Goal: Task Accomplishment & Management: Use online tool/utility

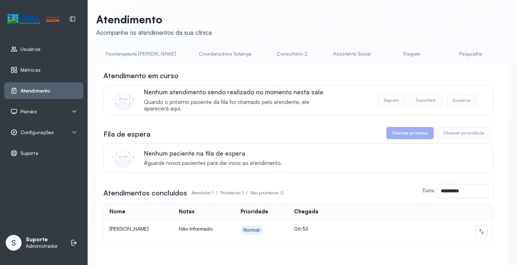
scroll to position [0, 479]
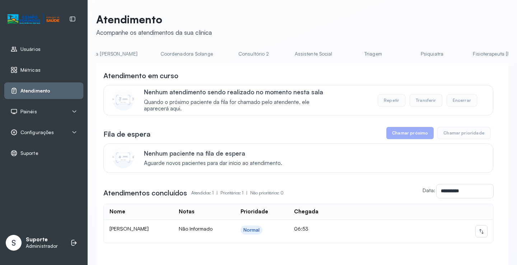
click at [348, 55] on link "Triagem" at bounding box center [373, 54] width 50 height 12
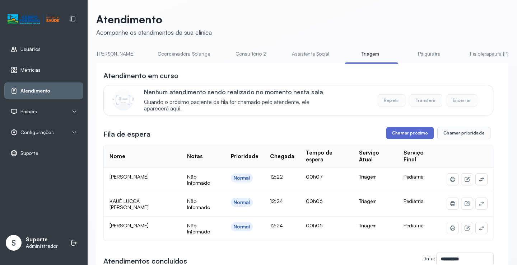
click at [402, 133] on button "Chamar próximo" at bounding box center [410, 133] width 47 height 12
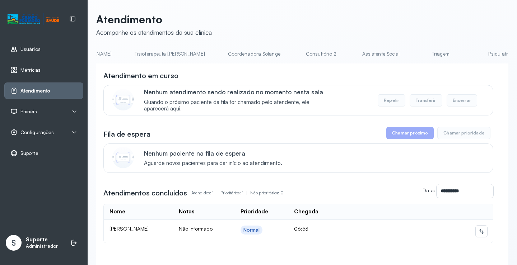
scroll to position [0, 421]
click at [405, 55] on link "Triagem" at bounding box center [430, 54] width 50 height 12
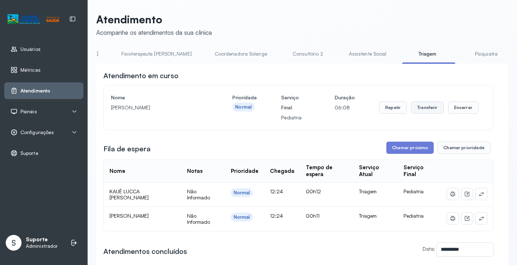
click at [430, 110] on button "Transferir" at bounding box center [427, 108] width 33 height 12
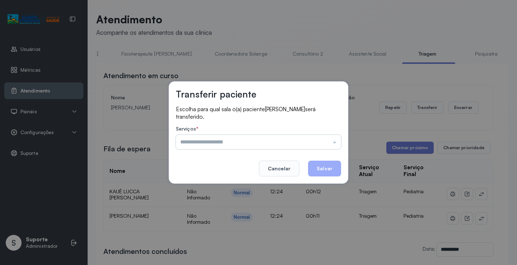
click at [334, 144] on input "text" at bounding box center [258, 142] width 165 height 14
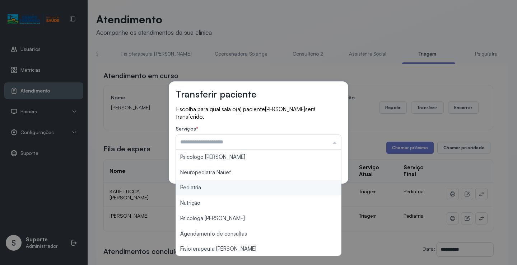
type input "*********"
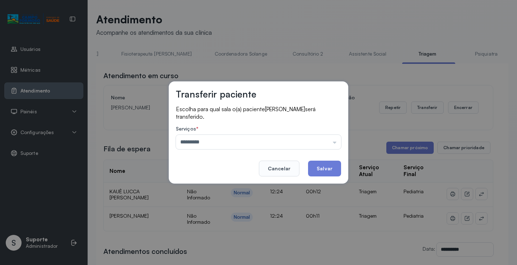
drag, startPoint x: 198, startPoint y: 188, endPoint x: 296, endPoint y: 181, distance: 99.1
click at [208, 190] on div "Transferir paciente Escolha para qual sala o(a) paciente ALICIA DE JESUS FERREI…" at bounding box center [258, 132] width 517 height 265
click at [328, 168] on button "Salvar" at bounding box center [324, 169] width 33 height 16
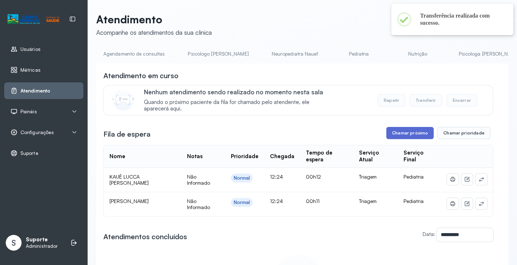
click at [412, 134] on button "Chamar próximo" at bounding box center [410, 133] width 47 height 12
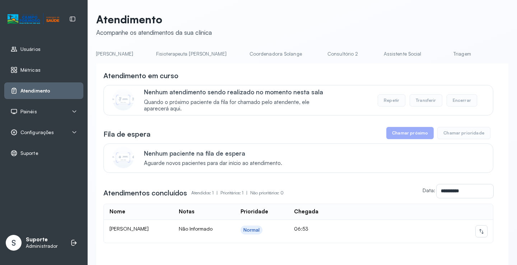
scroll to position [0, 390]
click at [436, 52] on link "Triagem" at bounding box center [461, 54] width 50 height 12
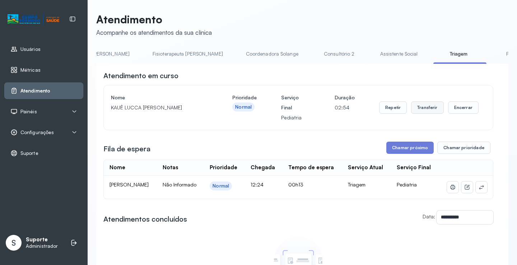
click at [424, 111] on button "Transferir" at bounding box center [427, 108] width 33 height 12
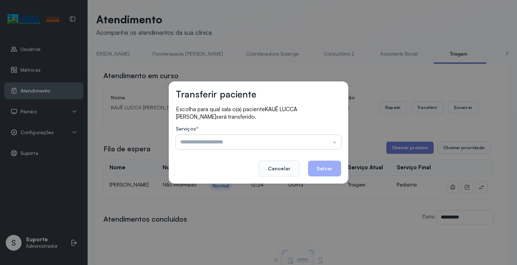
click at [336, 139] on input "text" at bounding box center [258, 142] width 165 height 14
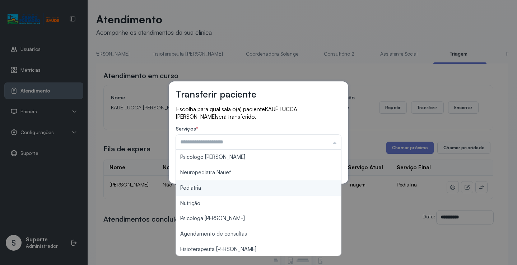
type input "*********"
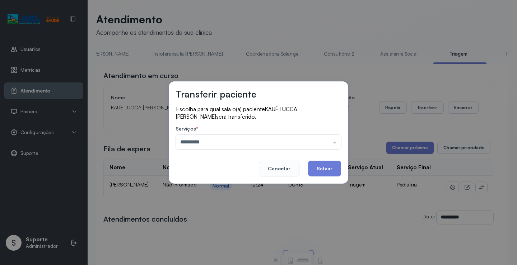
drag, startPoint x: 220, startPoint y: 188, endPoint x: 278, endPoint y: 187, distance: 58.2
click at [234, 193] on div "Transferir paciente Escolha para qual sala o(a) paciente KAUÊ LUCCA FREITAS CAV…" at bounding box center [258, 132] width 517 height 265
drag, startPoint x: 333, startPoint y: 173, endPoint x: 304, endPoint y: 169, distance: 29.0
click at [321, 172] on button "Salvar" at bounding box center [324, 169] width 33 height 16
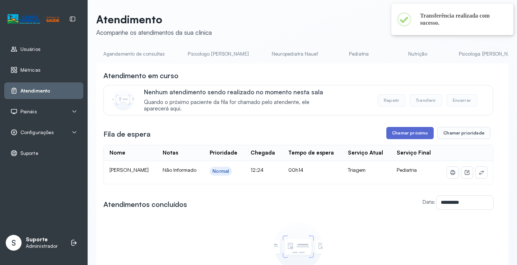
click at [416, 138] on button "Chamar próximo" at bounding box center [410, 133] width 47 height 12
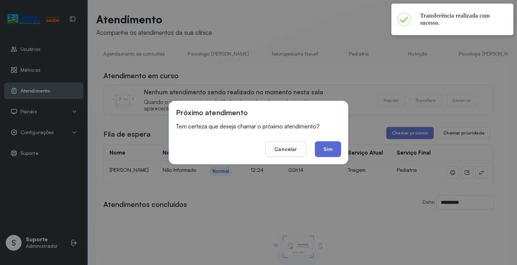
click at [329, 154] on button "Sim" at bounding box center [328, 150] width 26 height 16
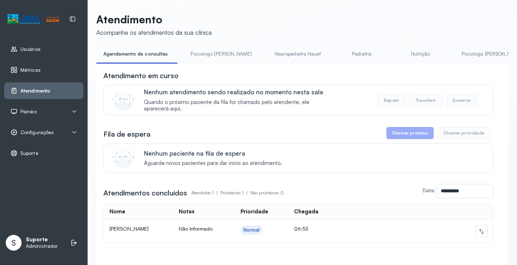
drag, startPoint x: 224, startPoint y: 66, endPoint x: 244, endPoint y: 68, distance: 19.9
click at [244, 68] on div "**********" at bounding box center [302, 177] width 412 height 226
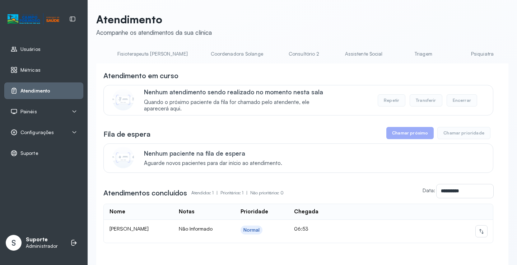
scroll to position [0, 443]
click at [384, 55] on link "Triagem" at bounding box center [409, 54] width 50 height 12
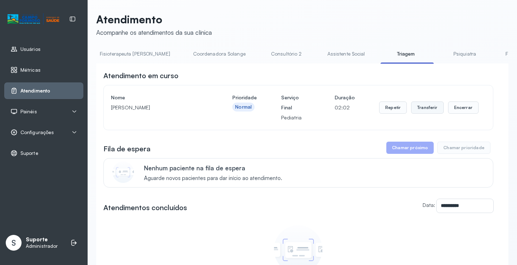
click at [429, 110] on button "Transferir" at bounding box center [427, 108] width 33 height 12
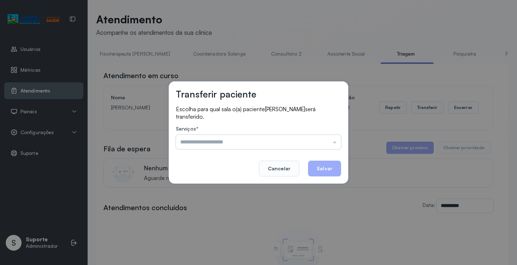
click at [334, 143] on input "text" at bounding box center [258, 142] width 165 height 14
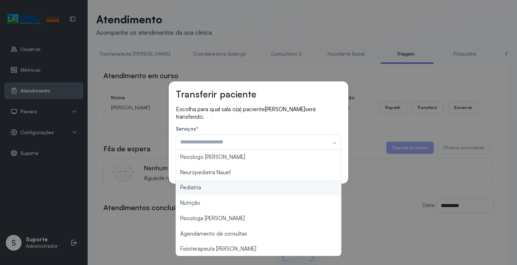
type input "*********"
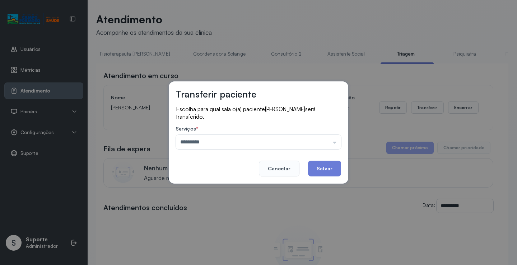
drag, startPoint x: 198, startPoint y: 188, endPoint x: 262, endPoint y: 170, distance: 65.7
click at [199, 188] on div "Transferir paciente Escolha para qual sala o(a) paciente ANTHONY GAEL DE SOUZA …" at bounding box center [258, 132] width 517 height 265
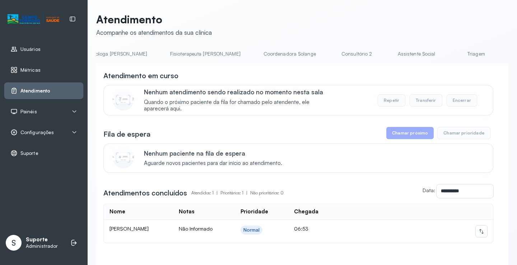
scroll to position [0, 418]
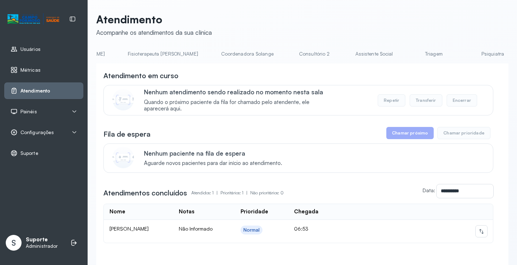
click at [409, 56] on link "Triagem" at bounding box center [434, 54] width 50 height 12
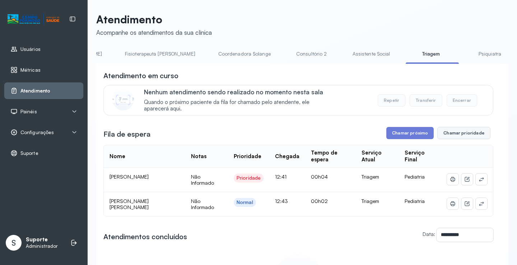
click at [457, 137] on button "Chamar prioridade" at bounding box center [464, 133] width 53 height 12
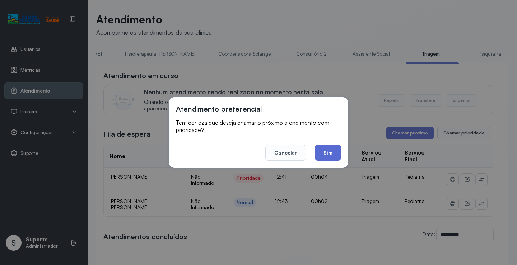
click at [327, 152] on button "Sim" at bounding box center [328, 153] width 26 height 16
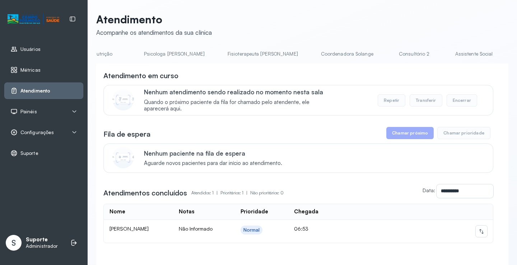
scroll to position [0, 330]
click at [497, 57] on link "Triagem" at bounding box center [522, 54] width 50 height 12
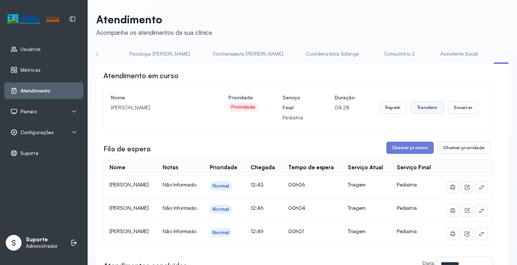
click at [423, 111] on button "Transferir" at bounding box center [427, 108] width 33 height 12
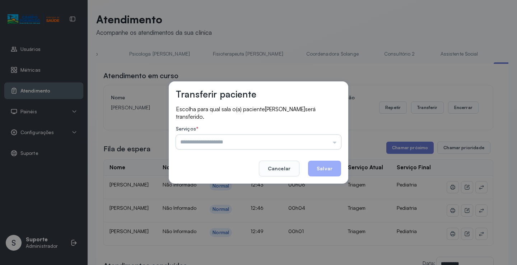
click at [336, 145] on input "text" at bounding box center [258, 142] width 165 height 14
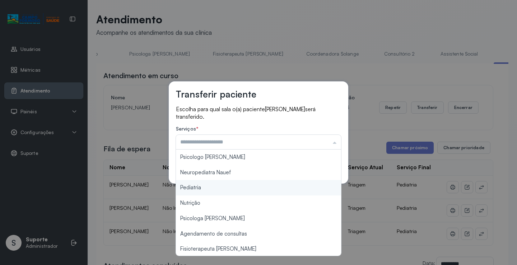
type input "*********"
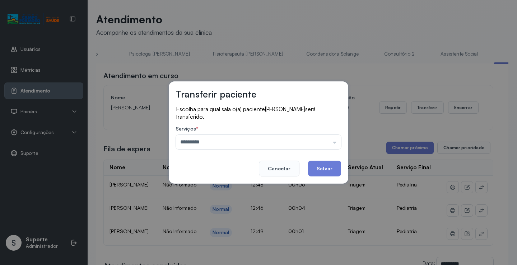
drag, startPoint x: 217, startPoint y: 187, endPoint x: 265, endPoint y: 190, distance: 47.5
click at [230, 190] on div "Transferir paciente Escolha para qual sala o(a) paciente [PERSON_NAME] será tra…" at bounding box center [258, 132] width 517 height 265
click at [327, 168] on button "Salvar" at bounding box center [324, 169] width 33 height 16
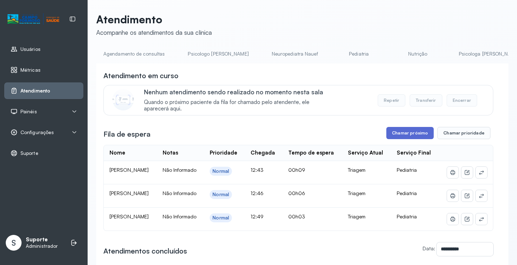
click at [410, 135] on button "Chamar próximo" at bounding box center [410, 133] width 47 height 12
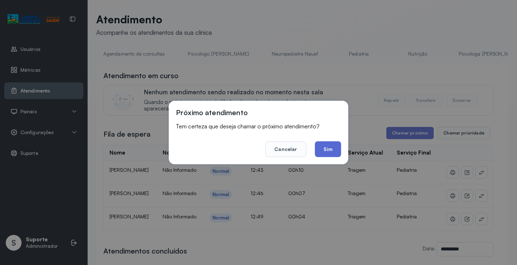
click at [328, 149] on button "Sim" at bounding box center [328, 150] width 26 height 16
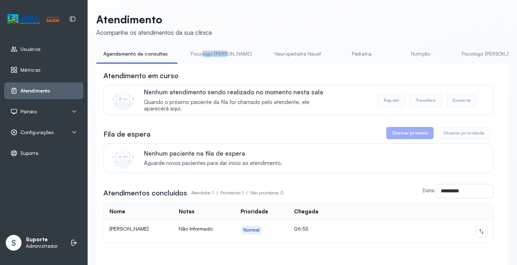
drag, startPoint x: 199, startPoint y: 63, endPoint x: 216, endPoint y: 67, distance: 16.9
click at [229, 64] on div "Agendamento de consultas Psicologo [PERSON_NAME] Nauef Pediatria Nutrição Psico…" at bounding box center [302, 56] width 412 height 16
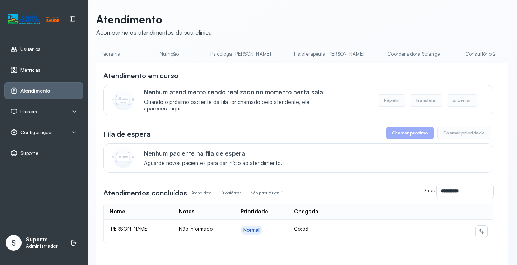
scroll to position [0, 489]
click at [338, 55] on link "Triagem" at bounding box center [363, 54] width 50 height 12
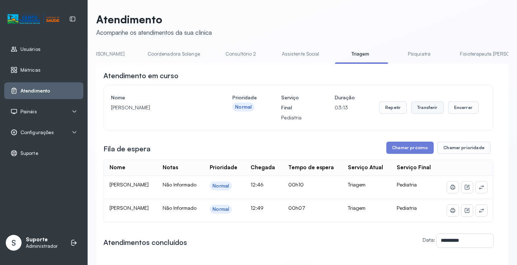
click at [421, 107] on button "Transferir" at bounding box center [427, 108] width 33 height 12
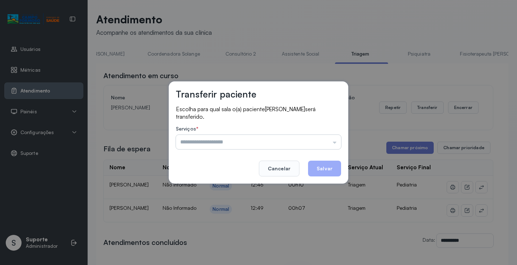
click at [335, 142] on input "text" at bounding box center [258, 142] width 165 height 14
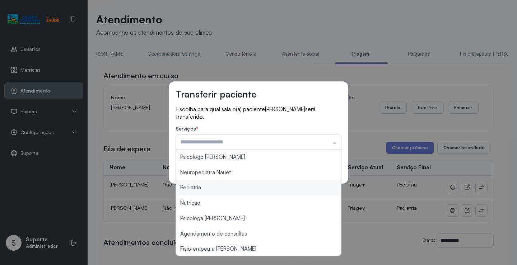
type input "*********"
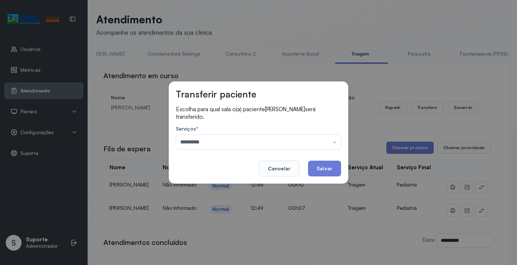
click at [216, 187] on div "Transferir paciente Escolha para qual sala o(a) paciente ARTHUR GABRIEL RODRIGU…" at bounding box center [258, 132] width 517 height 265
click at [325, 166] on button "Salvar" at bounding box center [324, 169] width 33 height 16
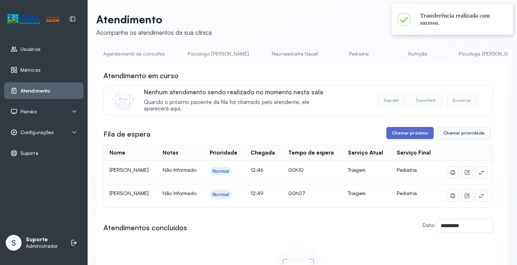
click at [401, 137] on button "Chamar próximo" at bounding box center [410, 133] width 47 height 12
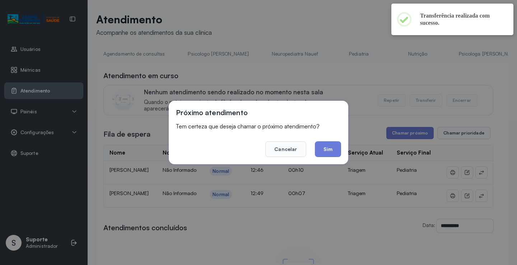
drag, startPoint x: 330, startPoint y: 147, endPoint x: 338, endPoint y: 138, distance: 12.7
click at [334, 144] on button "Sim" at bounding box center [328, 150] width 26 height 16
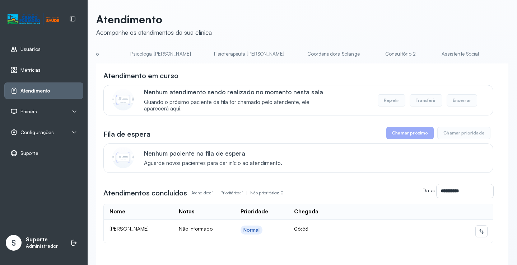
scroll to position [0, 374]
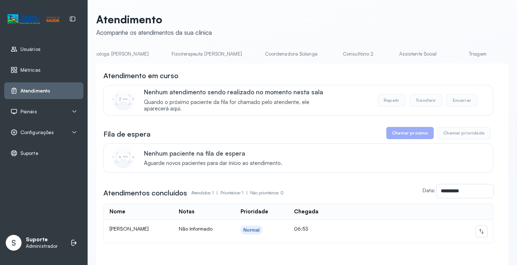
click at [453, 54] on link "Triagem" at bounding box center [478, 54] width 50 height 12
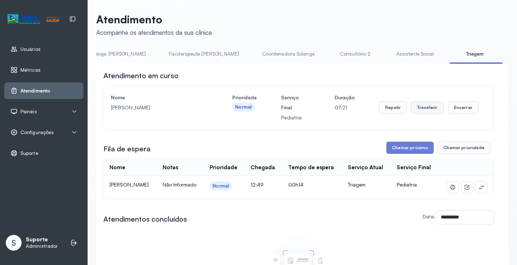
click at [425, 111] on button "Transferir" at bounding box center [427, 108] width 33 height 12
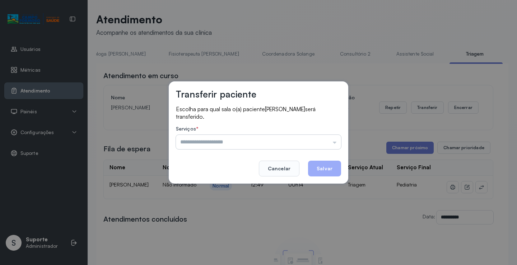
click at [336, 141] on input "text" at bounding box center [258, 142] width 165 height 14
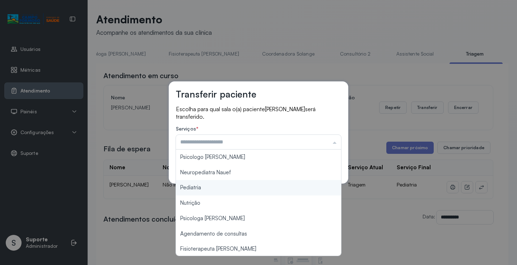
type input "*********"
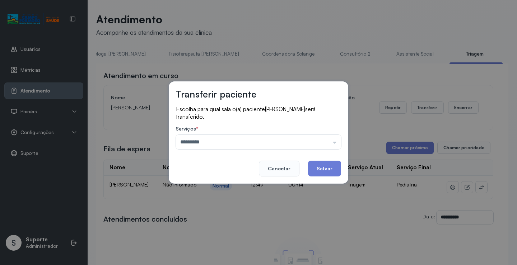
click at [219, 187] on div "Transferir paciente Escolha para qual sala o(a) paciente [PERSON_NAME] será tra…" at bounding box center [258, 132] width 517 height 265
click at [325, 171] on button "Salvar" at bounding box center [324, 169] width 33 height 16
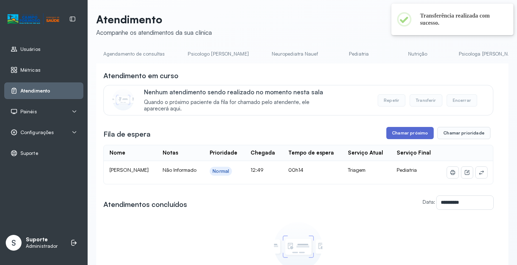
click at [408, 137] on button "Chamar próximo" at bounding box center [410, 133] width 47 height 12
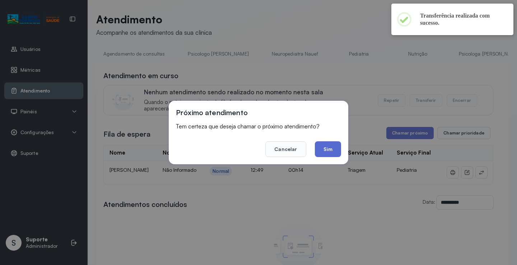
click at [329, 152] on button "Sim" at bounding box center [328, 150] width 26 height 16
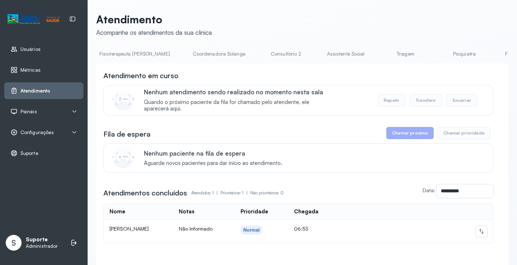
scroll to position [0, 451]
click at [376, 55] on link "Triagem" at bounding box center [401, 54] width 50 height 12
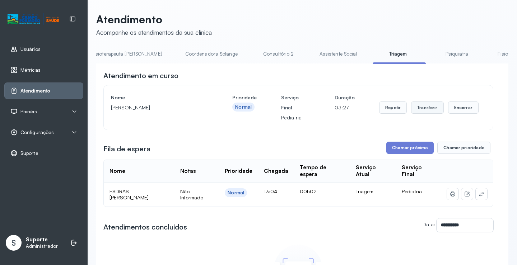
click at [430, 111] on button "Transferir" at bounding box center [427, 108] width 33 height 12
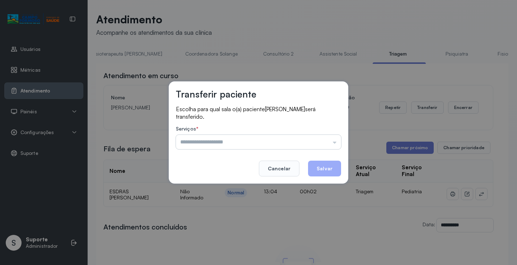
click at [336, 145] on input "text" at bounding box center [258, 142] width 165 height 14
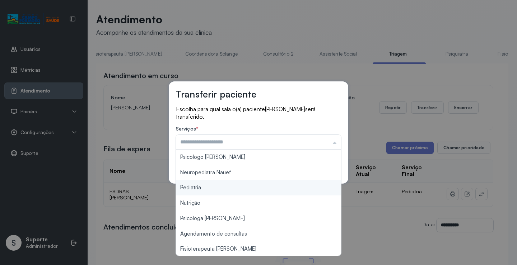
type input "*********"
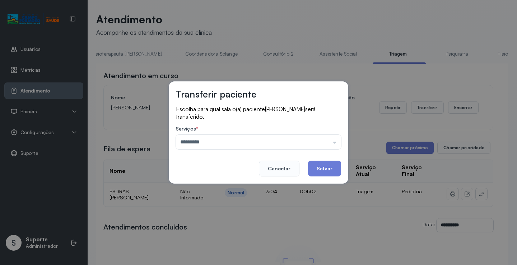
drag, startPoint x: 218, startPoint y: 189, endPoint x: 227, endPoint y: 191, distance: 9.2
click at [218, 189] on div "Transferir paciente Escolha para qual sala o(a) paciente BRYAN DE CARVALHO PERE…" at bounding box center [258, 132] width 517 height 265
click at [328, 169] on button "Salvar" at bounding box center [324, 169] width 33 height 16
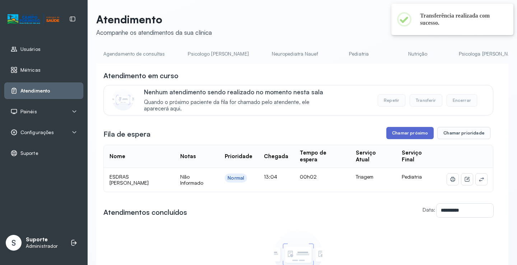
click at [410, 135] on button "Chamar próximo" at bounding box center [410, 133] width 47 height 12
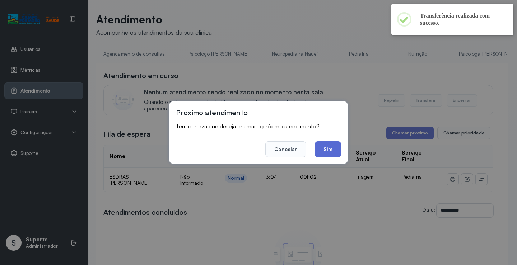
click at [329, 153] on button "Sim" at bounding box center [328, 150] width 26 height 16
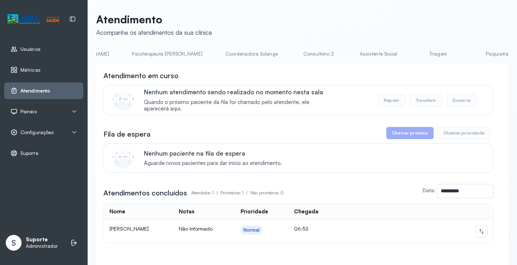
scroll to position [0, 503]
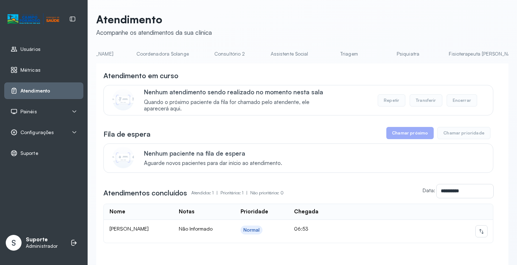
click at [324, 54] on link "Triagem" at bounding box center [349, 54] width 50 height 12
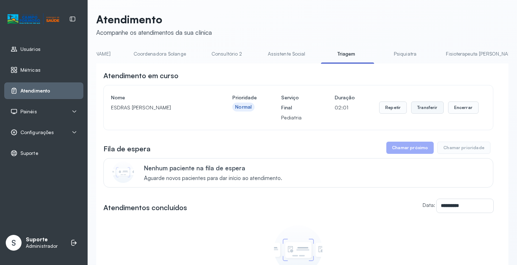
click at [425, 109] on button "Transferir" at bounding box center [427, 108] width 33 height 12
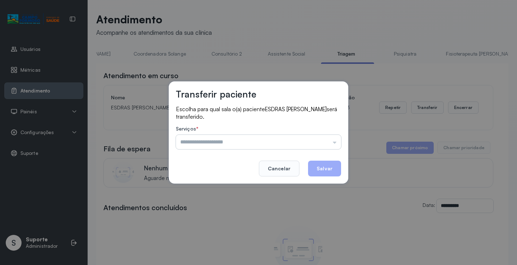
click at [334, 143] on input "text" at bounding box center [258, 142] width 165 height 14
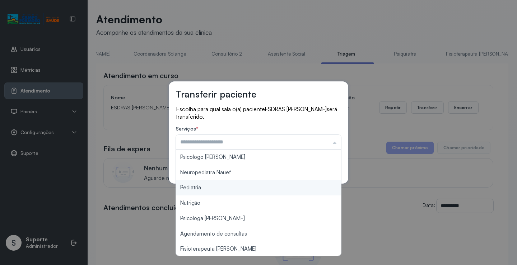
type input "*********"
drag, startPoint x: 218, startPoint y: 187, endPoint x: 225, endPoint y: 186, distance: 6.5
click at [222, 187] on div "Transferir paciente Escolha para qual sala o(a) paciente ESDRAS ASAFE DA SILVA …" at bounding box center [258, 132] width 517 height 265
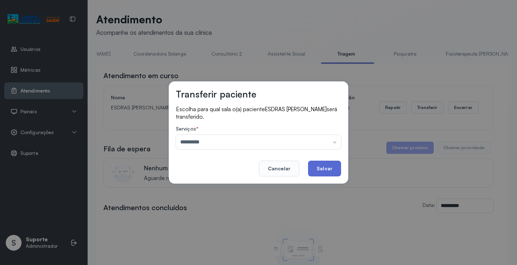
click at [323, 167] on button "Salvar" at bounding box center [324, 169] width 33 height 16
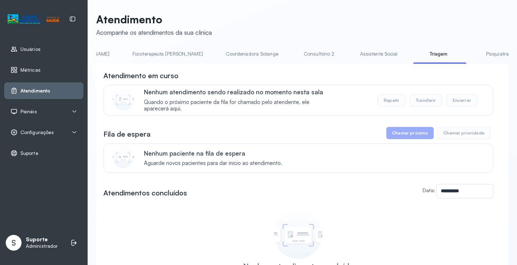
scroll to position [0, 415]
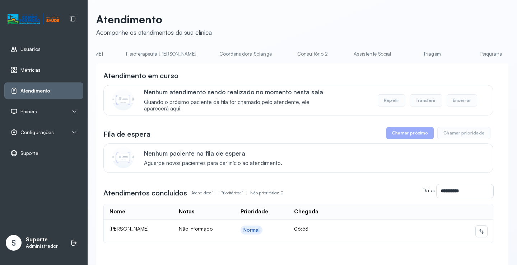
scroll to position [0, 469]
click at [358, 52] on link "Triagem" at bounding box center [383, 54] width 50 height 12
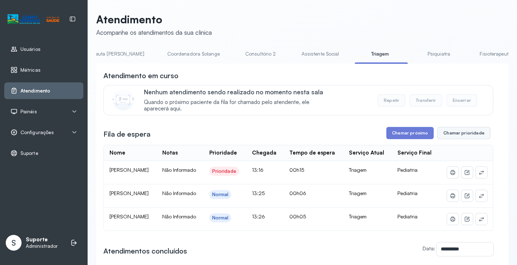
click at [450, 134] on button "Chamar prioridade" at bounding box center [464, 133] width 53 height 12
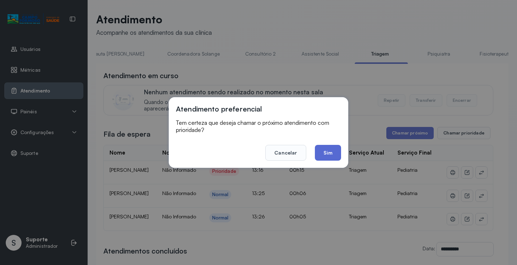
click at [331, 155] on button "Sim" at bounding box center [328, 153] width 26 height 16
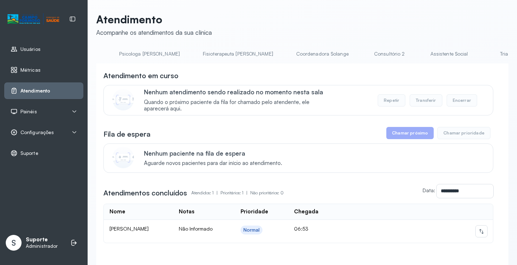
scroll to position [0, 349]
click at [478, 55] on link "Triagem" at bounding box center [503, 54] width 50 height 12
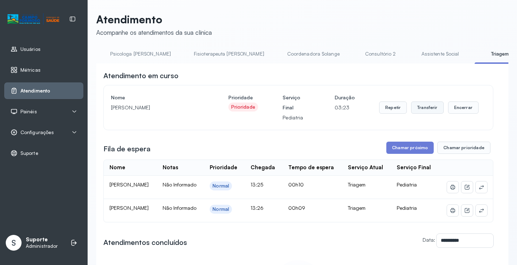
click at [424, 111] on button "Transferir" at bounding box center [427, 108] width 33 height 12
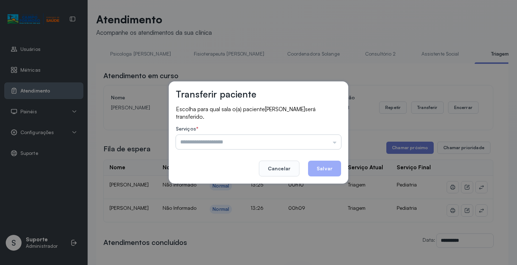
click at [334, 142] on input "text" at bounding box center [258, 142] width 165 height 14
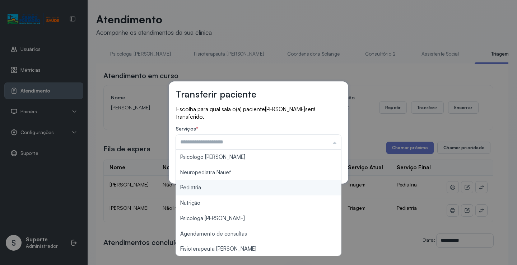
type input "*********"
click at [208, 185] on div "Transferir paciente Escolha para qual sala o(a) paciente SOFIA DE JESUS SANTOS …" at bounding box center [258, 132] width 517 height 265
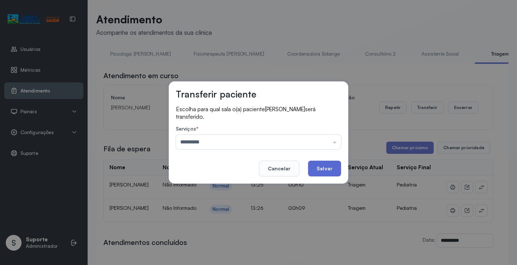
click at [324, 169] on button "Salvar" at bounding box center [324, 169] width 33 height 16
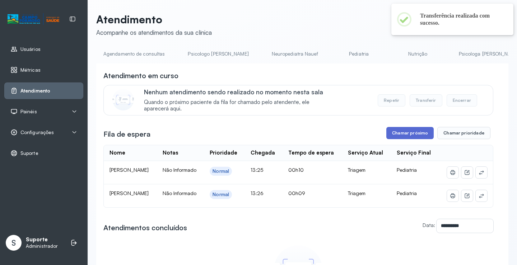
click at [402, 137] on button "Chamar próximo" at bounding box center [410, 133] width 47 height 12
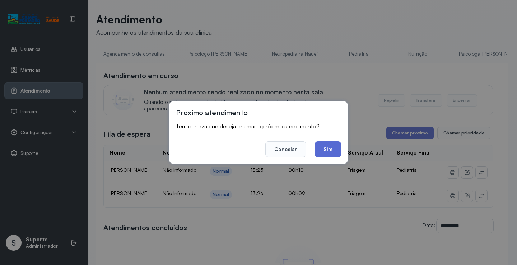
click at [332, 151] on button "Sim" at bounding box center [328, 150] width 26 height 16
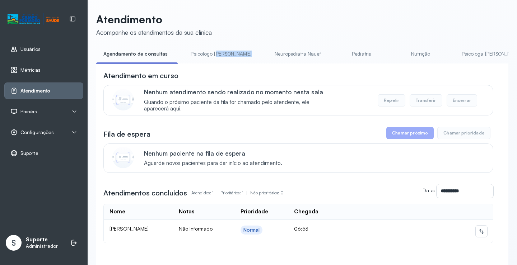
drag, startPoint x: 215, startPoint y: 63, endPoint x: 242, endPoint y: 63, distance: 26.6
click at [242, 63] on ul "Agendamento de consultas Psicologo [PERSON_NAME] Nauef Pediatria Nutrição Psico…" at bounding box center [302, 56] width 412 height 16
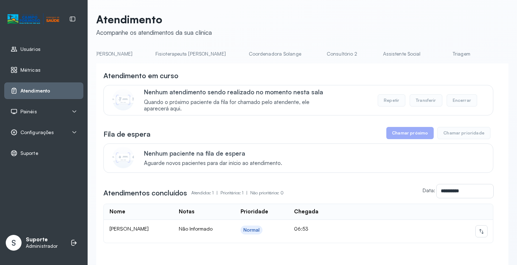
scroll to position [0, 392]
click at [374, 56] on li "Assistente Social" at bounding box center [401, 56] width 55 height 16
click at [435, 55] on link "Triagem" at bounding box center [460, 54] width 50 height 12
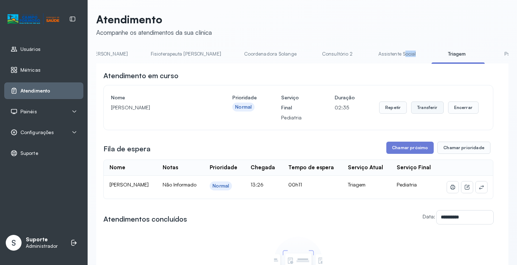
click at [428, 111] on button "Transferir" at bounding box center [427, 108] width 33 height 12
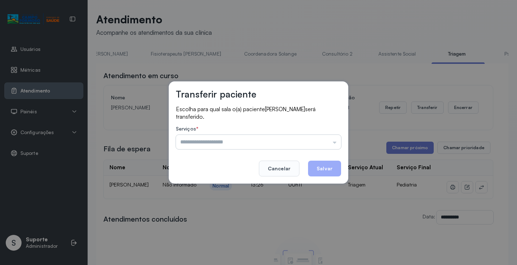
click at [334, 143] on input "text" at bounding box center [258, 142] width 165 height 14
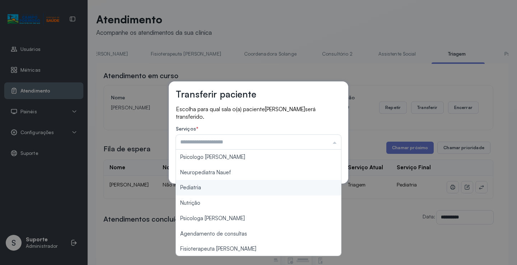
type input "*********"
drag, startPoint x: 203, startPoint y: 188, endPoint x: 211, endPoint y: 189, distance: 7.6
click at [211, 189] on div "Transferir paciente Escolha para qual sala o(a) paciente LAYLA GABRIELA DA SILV…" at bounding box center [258, 132] width 517 height 265
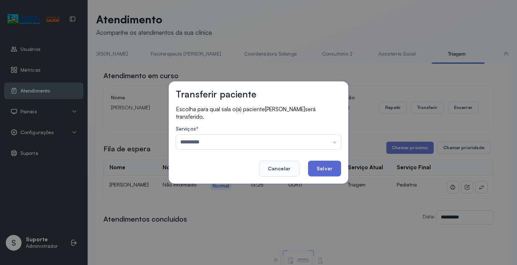
click at [323, 169] on button "Salvar" at bounding box center [324, 169] width 33 height 16
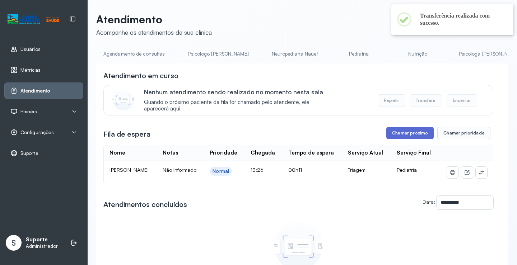
click at [411, 136] on button "Chamar próximo" at bounding box center [410, 133] width 47 height 12
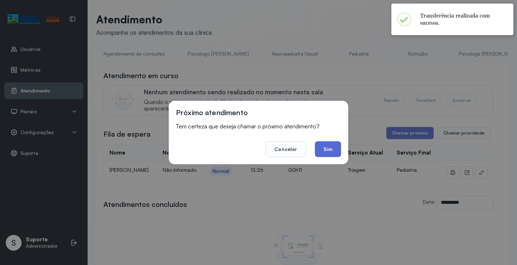
click at [334, 153] on button "Sim" at bounding box center [328, 150] width 26 height 16
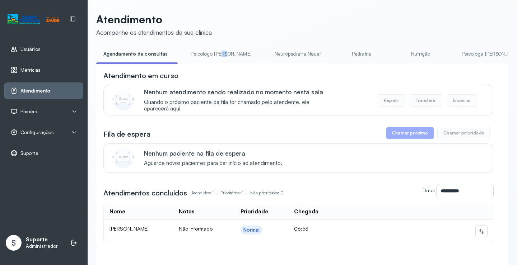
drag, startPoint x: 225, startPoint y: 60, endPoint x: 220, endPoint y: 73, distance: 13.4
click at [233, 62] on li "Psicologo [PERSON_NAME]" at bounding box center [223, 56] width 78 height 16
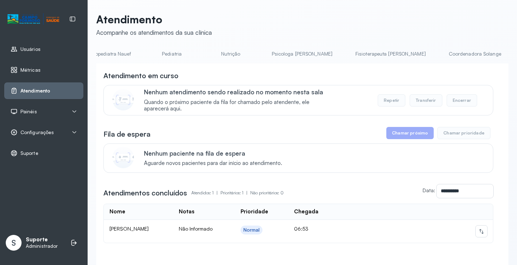
scroll to position [0, 425]
click at [402, 56] on link "Triagem" at bounding box center [427, 54] width 50 height 12
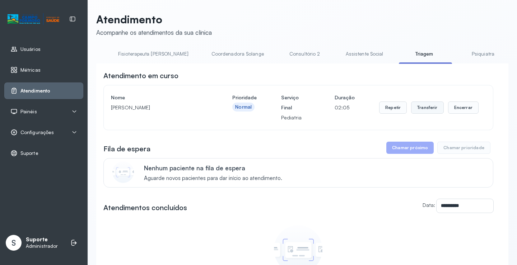
click at [429, 110] on button "Transferir" at bounding box center [427, 108] width 33 height 12
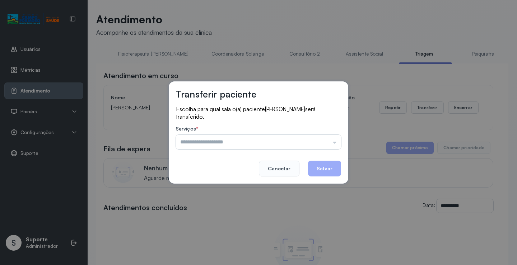
click at [336, 145] on input "text" at bounding box center [258, 142] width 165 height 14
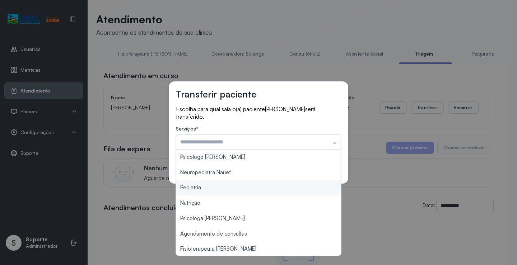
type input "*********"
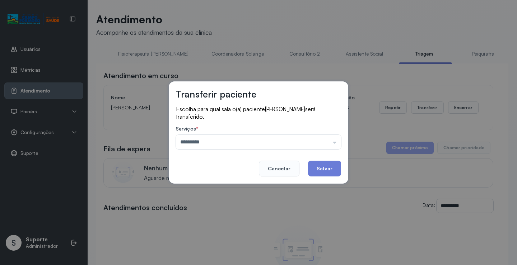
click at [218, 188] on div "Transferir paciente Escolha para qual sala o(a) paciente ABNER DAVI ROCHA SANTO…" at bounding box center [258, 132] width 517 height 265
click at [328, 170] on button "Salvar" at bounding box center [324, 169] width 33 height 16
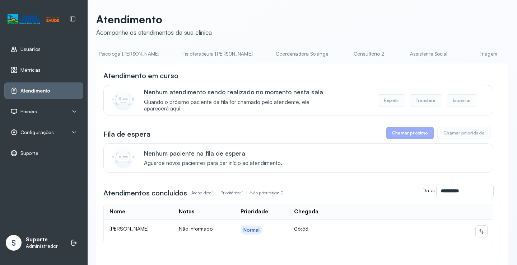
scroll to position [0, 452]
click at [374, 53] on link "Triagem" at bounding box center [399, 54] width 50 height 12
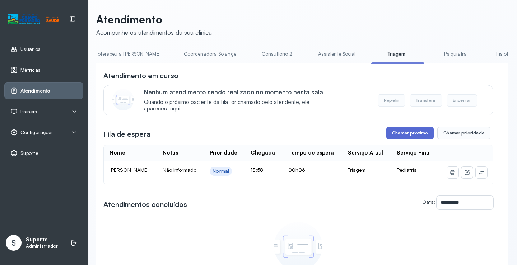
click at [407, 137] on button "Chamar próximo" at bounding box center [410, 133] width 47 height 12
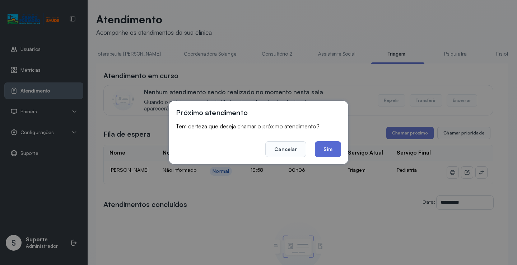
click at [330, 145] on button "Sim" at bounding box center [328, 150] width 26 height 16
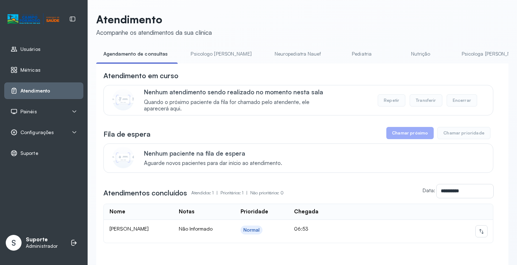
click at [244, 66] on div "**********" at bounding box center [302, 177] width 412 height 226
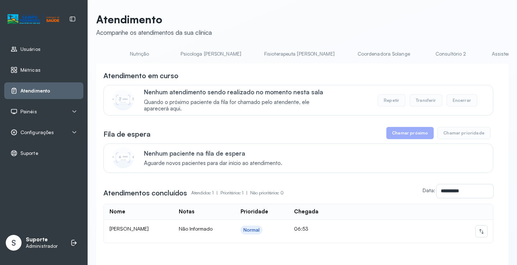
scroll to position [0, 530]
click at [297, 56] on link "Triagem" at bounding box center [322, 54] width 50 height 12
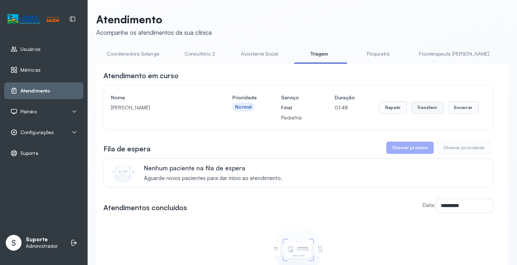
click at [429, 111] on button "Transferir" at bounding box center [427, 108] width 33 height 12
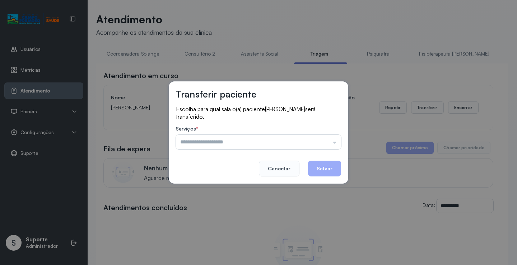
click at [335, 144] on input "text" at bounding box center [258, 142] width 165 height 14
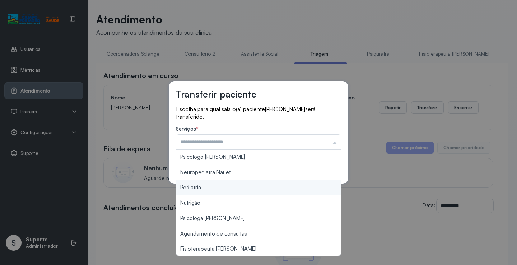
type input "*********"
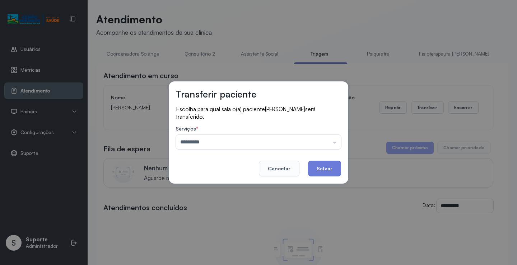
drag, startPoint x: 200, startPoint y: 189, endPoint x: 265, endPoint y: 178, distance: 66.2
click at [219, 188] on div "Transferir paciente Escolha para qual sala o(a) paciente [PERSON_NAME] será tra…" at bounding box center [258, 132] width 517 height 265
click at [328, 166] on button "Salvar" at bounding box center [324, 169] width 33 height 16
